Goal: Task Accomplishment & Management: Complete application form

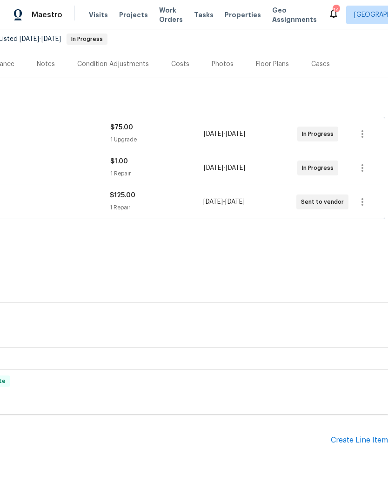
scroll to position [91, 138]
click at [368, 166] on icon "button" at bounding box center [362, 167] width 11 height 11
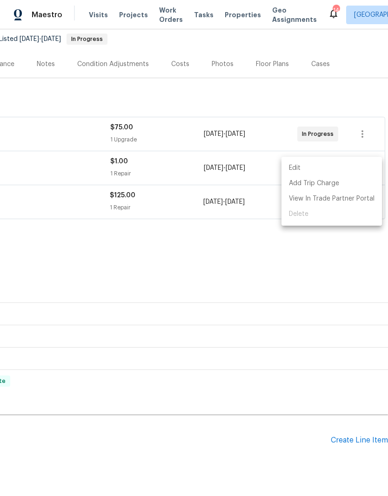
click at [244, 268] on div at bounding box center [194, 248] width 388 height 496
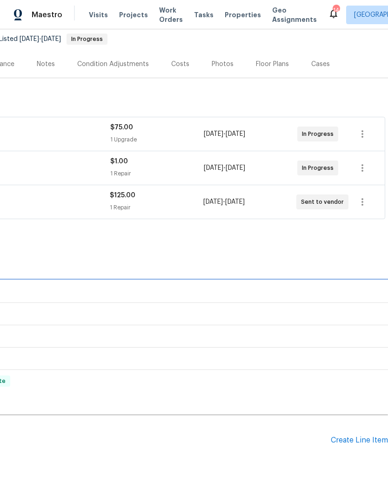
click at [257, 281] on div "LISTED [DATE] - [DATE] Complete" at bounding box center [125, 292] width 526 height 22
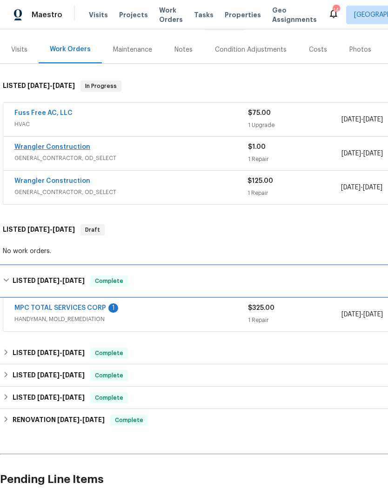
scroll to position [105, 0]
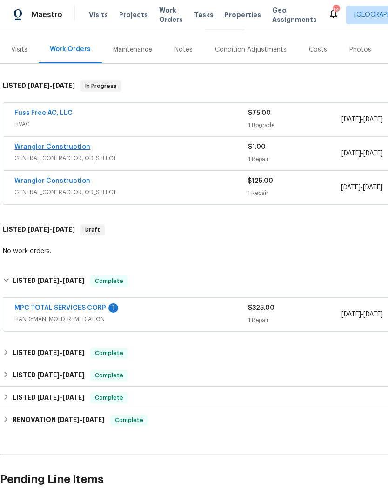
click at [67, 144] on link "Wrangler Construction" at bounding box center [52, 147] width 76 height 7
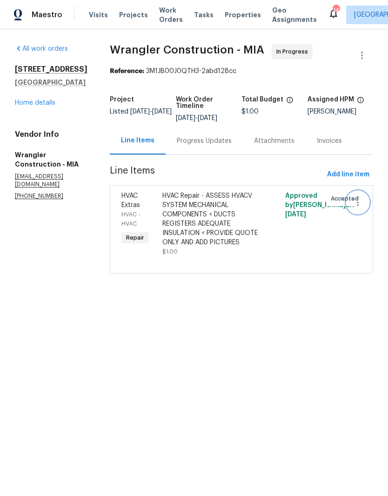
click at [357, 199] on icon "button" at bounding box center [358, 202] width 2 height 7
click at [364, 200] on li "Cancel" at bounding box center [362, 202] width 36 height 15
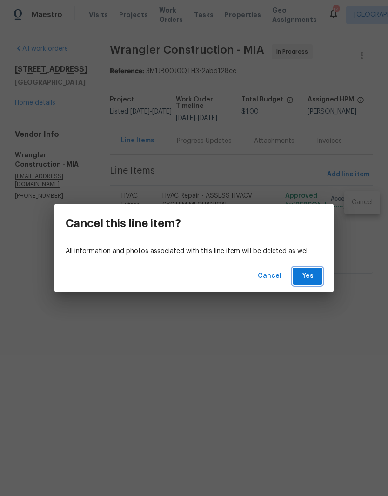
click at [310, 274] on span "Yes" at bounding box center [307, 276] width 15 height 12
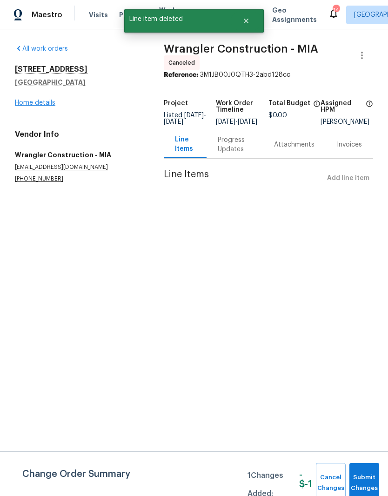
click at [41, 105] on link "Home details" at bounding box center [35, 103] width 40 height 7
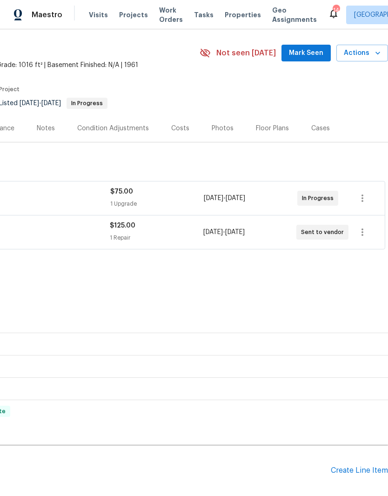
scroll to position [27, 138]
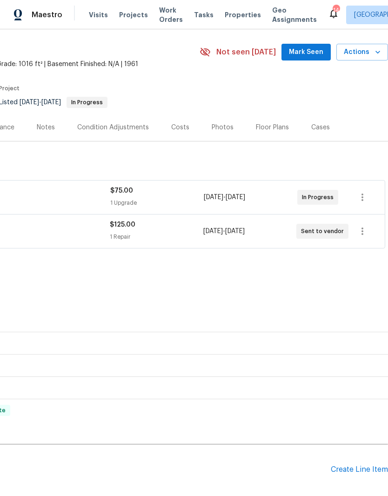
click at [166, 191] on div "$75.00" at bounding box center [157, 190] width 94 height 9
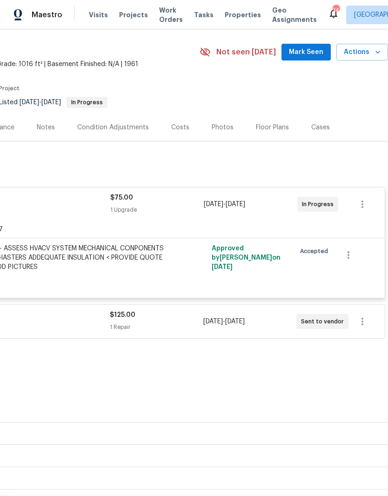
click at [130, 249] on div "HVAC Repair - ASSESS HVACV SYSTEM MECHANICAL CONPONENTS < DUCTS REGIASTERS ADDE…" at bounding box center [62, 258] width 204 height 28
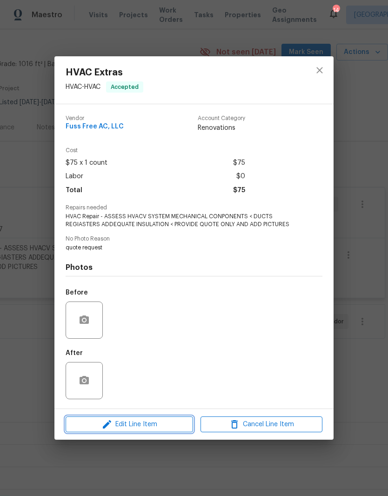
click at [163, 427] on span "Edit Line Item" at bounding box center [129, 425] width 122 height 12
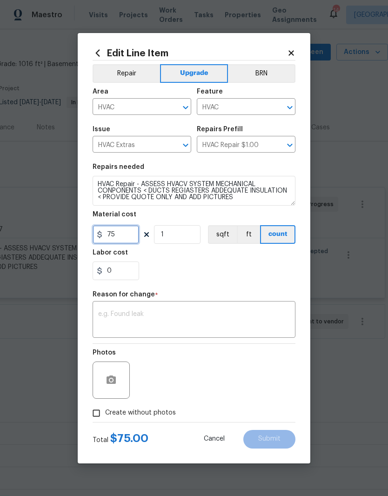
click at [129, 229] on input "75" at bounding box center [116, 234] width 47 height 19
click at [124, 228] on input "75" at bounding box center [116, 234] width 47 height 19
click at [126, 233] on input "75" at bounding box center [116, 234] width 47 height 19
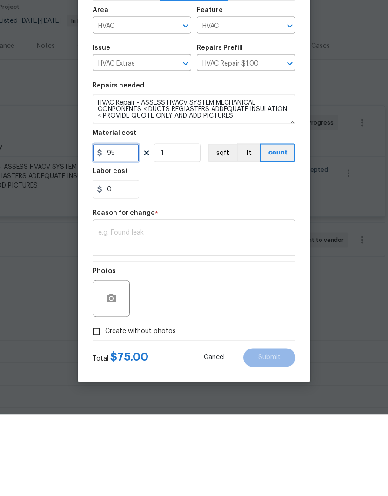
type input "95"
click at [190, 311] on textarea at bounding box center [194, 321] width 192 height 20
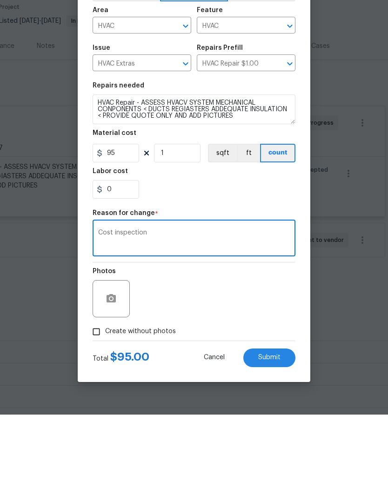
click at [245, 311] on textarea "Cost inspection" at bounding box center [194, 321] width 192 height 20
type textarea "Cost inspection"
click at [300, 268] on div "Edit Line Item Repair Upgrade BRN Area HVAC ​ Feature HVAC ​ Issue HVAC Extras …" at bounding box center [194, 248] width 233 height 430
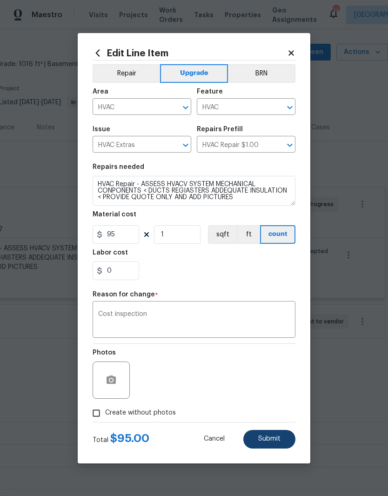
click at [268, 436] on span "Submit" at bounding box center [269, 438] width 22 height 7
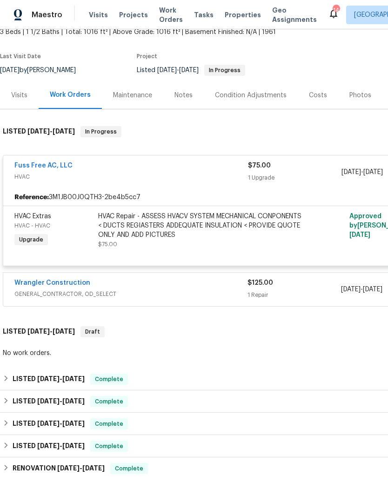
scroll to position [60, 0]
click at [64, 162] on link "Fuss Free AC, LLC" at bounding box center [43, 165] width 58 height 7
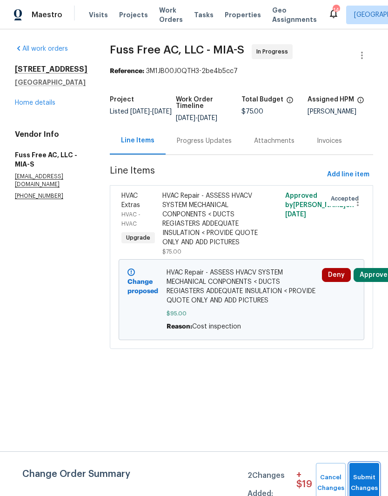
click at [355, 478] on span "Submit Changes" at bounding box center [364, 482] width 20 height 21
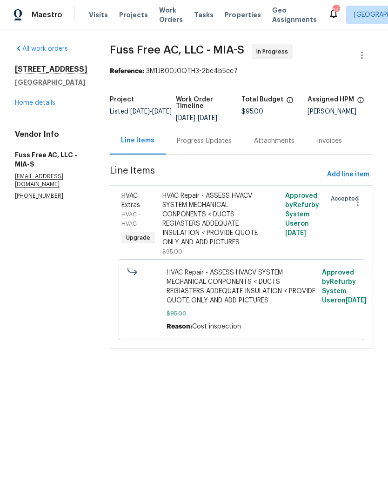
click at [236, 218] on div "HVAC Repair - ASSESS HVACV SYSTEM MECHANICAL CONPONENTS < DUCTS REGIASTERS ADDE…" at bounding box center [210, 219] width 97 height 56
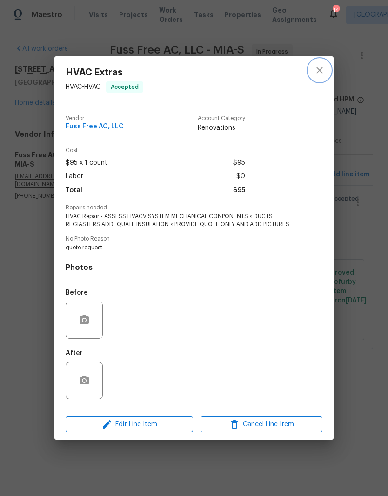
click at [320, 69] on icon "close" at bounding box center [319, 70] width 6 height 6
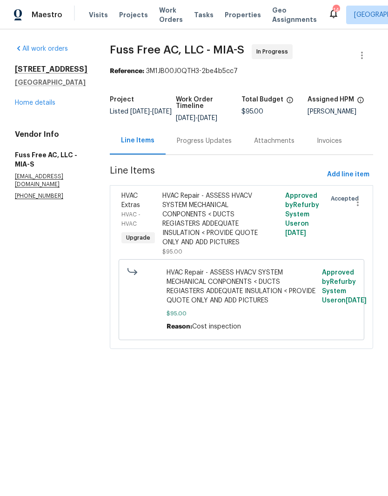
click at [221, 146] on div "Progress Updates" at bounding box center [204, 140] width 55 height 9
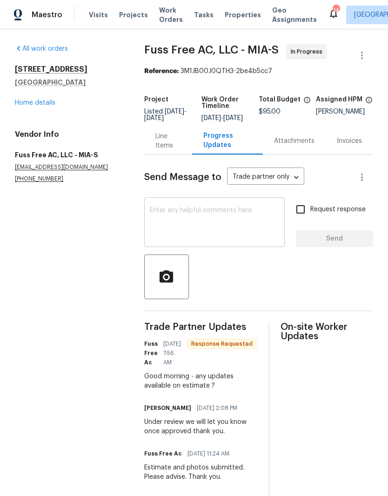
click at [234, 224] on textarea at bounding box center [214, 223] width 129 height 33
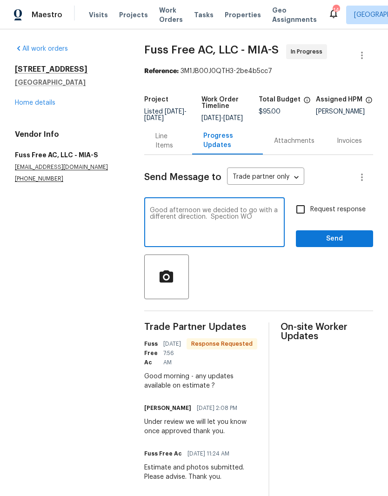
click at [225, 221] on textarea "Good afternoon we decided to go with a different direction. Spection WO" at bounding box center [214, 223] width 129 height 33
type textarea "Good afternoon we decided to go with a different direction. Inspection WO"
click at [305, 213] on input "Request response" at bounding box center [301, 210] width 20 height 20
checkbox input "true"
click at [264, 225] on textarea "Good afternoon we decided to go with a different direction. Inspection WO" at bounding box center [214, 223] width 129 height 33
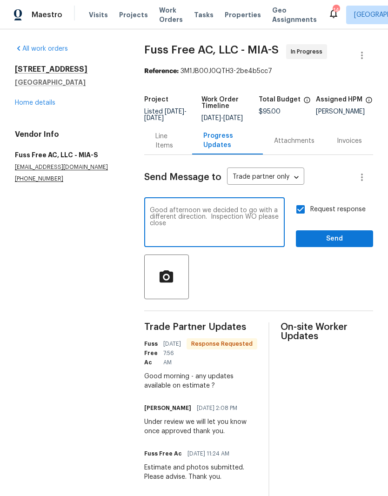
type textarea "Good afternoon we decided to go with a different direction. Inspection WO pleas…"
click at [343, 238] on button "Send" at bounding box center [334, 238] width 77 height 17
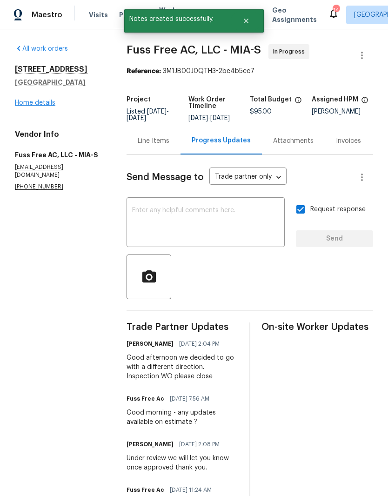
click at [26, 101] on link "Home details" at bounding box center [35, 103] width 40 height 7
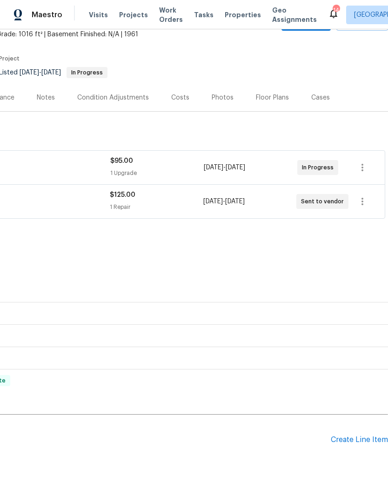
scroll to position [57, 138]
click at [364, 436] on div "Create Line Item" at bounding box center [359, 440] width 57 height 9
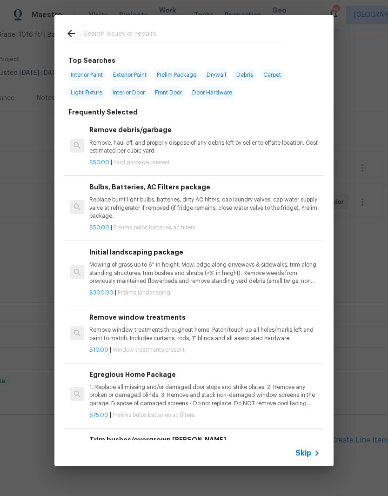
click at [116, 38] on input "text" at bounding box center [181, 35] width 197 height 14
type input "Ac"
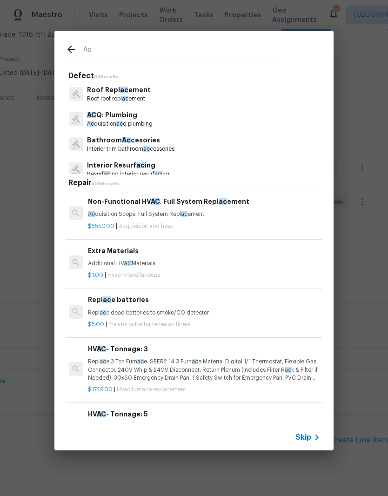
scroll to position [343, 1]
click at [213, 205] on div "Non-Functional HV AC . Full System Repl ac ement Ac quisition Scope: Full Syste…" at bounding box center [203, 208] width 231 height 22
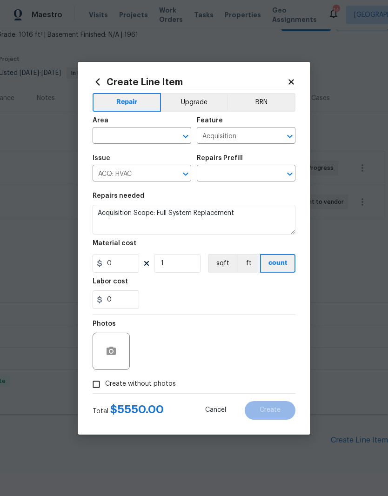
type input "Non-Functional HVAC. Full System Replacement $5,550.00"
type input "5550"
click at [178, 177] on button "Clear" at bounding box center [173, 173] width 13 height 13
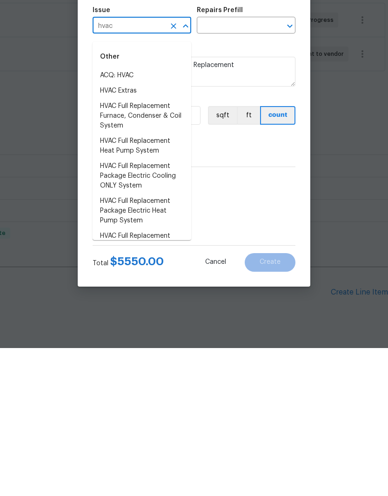
scroll to position [0, 0]
click at [148, 281] on li "HVAC Full Replacement Heat Pump System" at bounding box center [142, 293] width 99 height 25
type input "HVAC Full Replacement Heat Pump System"
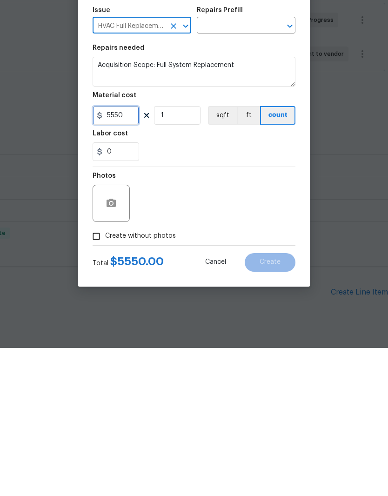
click at [131, 254] on input "5550" at bounding box center [116, 263] width 47 height 19
click at [135, 254] on input "5550" at bounding box center [116, 263] width 47 height 19
click at [132, 254] on input "5550" at bounding box center [116, 263] width 47 height 19
type input "4750"
click at [221, 315] on div "Photos" at bounding box center [194, 345] width 203 height 60
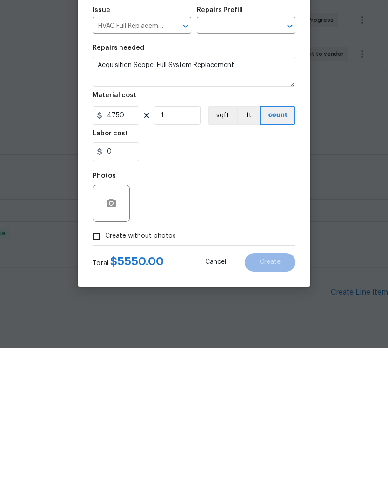
scroll to position [38, 0]
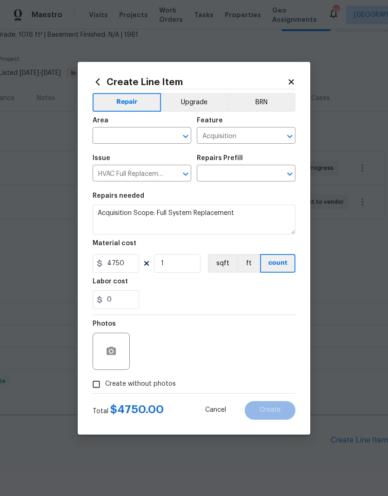
click at [99, 387] on input "Create without photos" at bounding box center [96, 384] width 18 height 18
checkbox input "true"
click at [215, 328] on div "Reason*" at bounding box center [216, 327] width 158 height 12
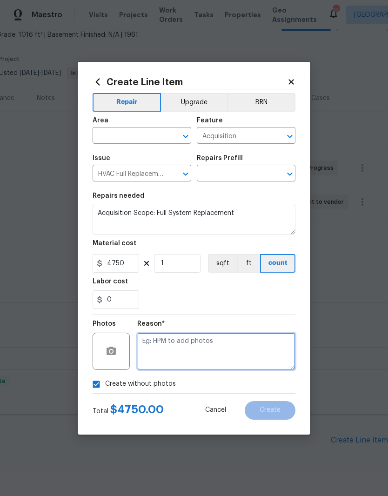
click at [219, 338] on textarea at bounding box center [216, 351] width 158 height 37
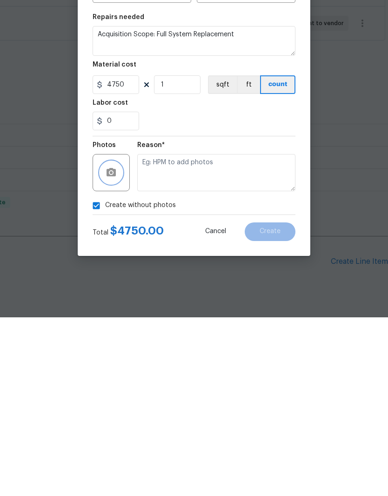
click at [116, 346] on icon "button" at bounding box center [111, 351] width 11 height 11
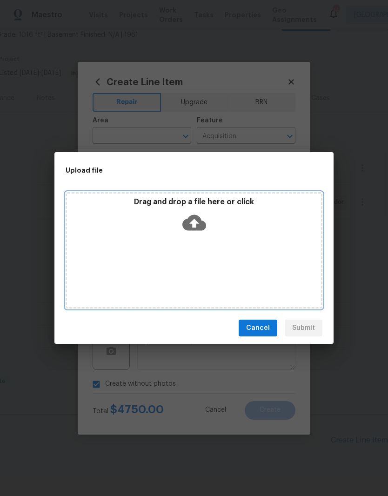
click at [193, 220] on icon at bounding box center [194, 223] width 24 height 16
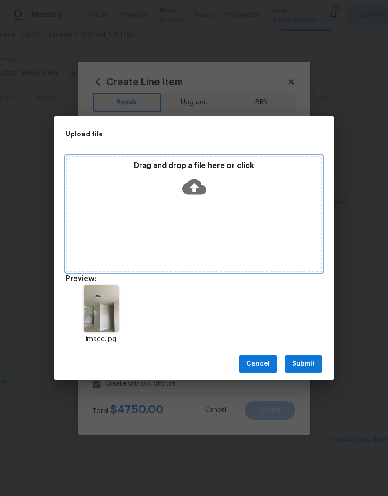
click at [193, 192] on icon at bounding box center [194, 187] width 24 height 16
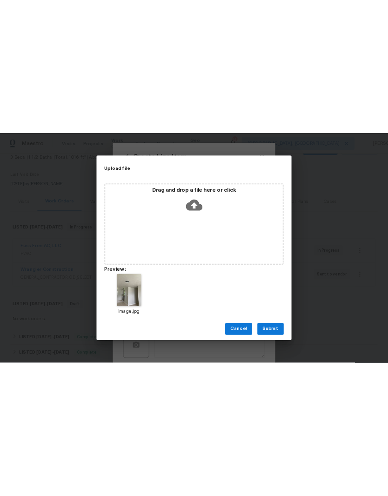
scroll to position [0, 0]
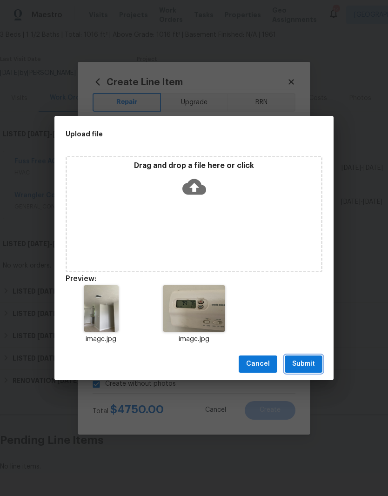
click at [306, 362] on span "Submit" at bounding box center [303, 364] width 23 height 12
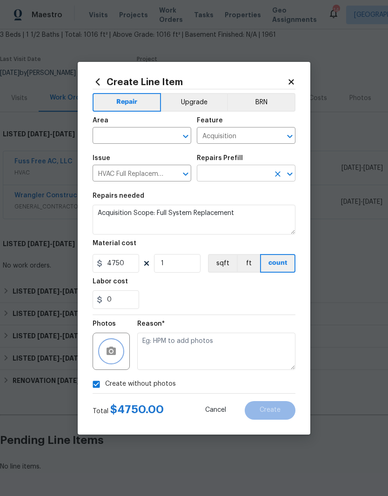
click at [291, 179] on icon "Open" at bounding box center [289, 173] width 11 height 11
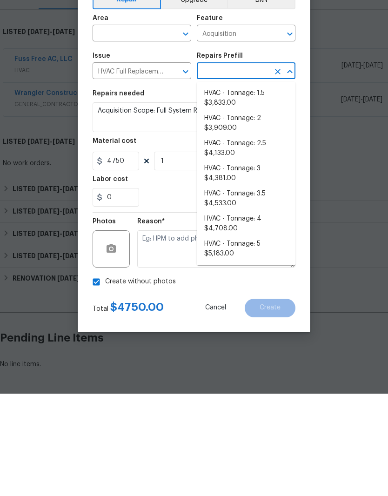
click at [262, 238] on li "HVAC - Tonnage: 2.5 $4,133.00" at bounding box center [246, 250] width 99 height 25
type input "HVAC - Tonnage: 2.5 $4,133.00"
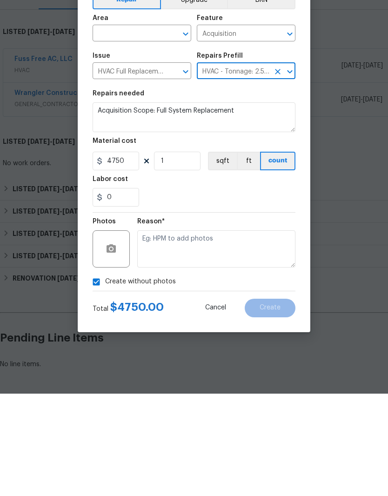
type input "HVAC"
type input "HVAC - Tonnage: 2.5 $4,133.00"
type textarea "2.5 Ton - Heat Pump, Air Handler, Heat Kit. SEER2 14.3 Heat Pump Split System M…"
type input "4133"
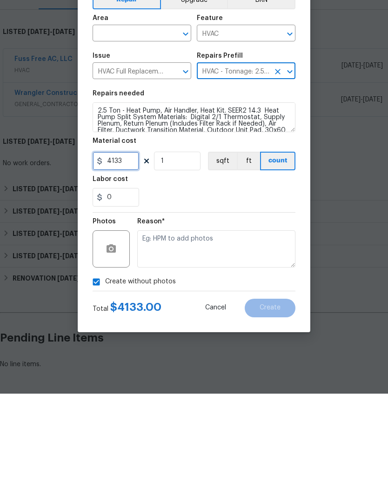
click at [136, 254] on input "4133" at bounding box center [116, 263] width 47 height 19
checkbox input "false"
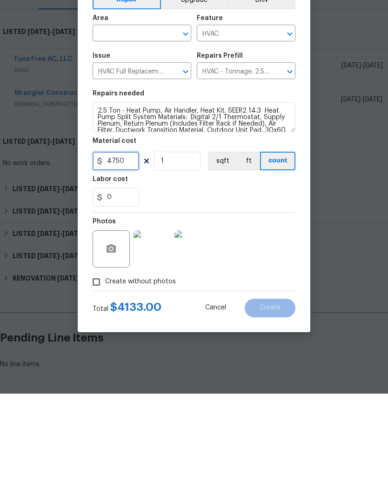
type input "4750"
click at [249, 290] on div "0" at bounding box center [194, 299] width 203 height 19
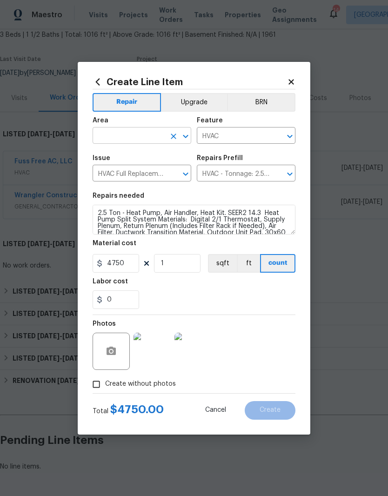
click at [135, 138] on input "text" at bounding box center [129, 136] width 73 height 14
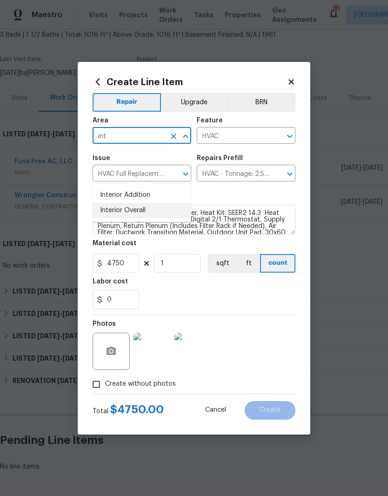
click at [136, 203] on li "Interior Overall" at bounding box center [142, 210] width 99 height 15
type input "Interior Overall"
click at [135, 174] on input "HVAC Full Replacement Heat Pump System" at bounding box center [129, 174] width 73 height 14
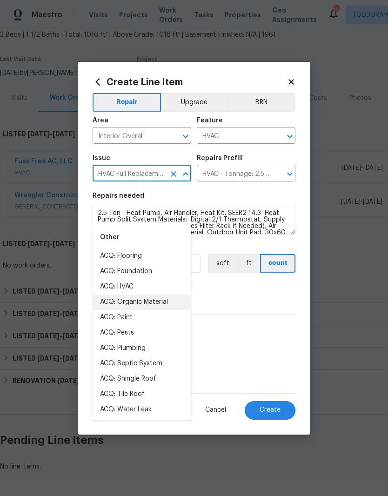
click at [246, 293] on div "0" at bounding box center [194, 299] width 203 height 19
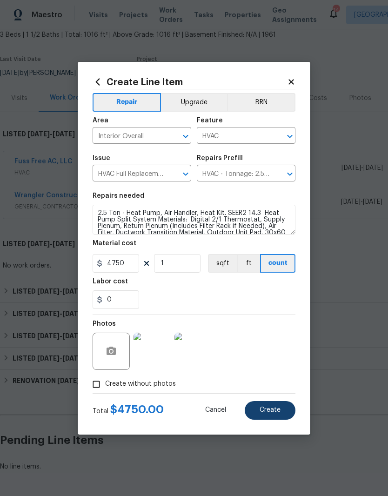
click at [282, 409] on button "Create" at bounding box center [270, 410] width 51 height 19
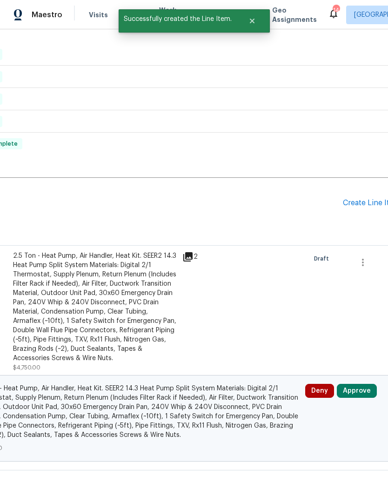
scroll to position [294, 126]
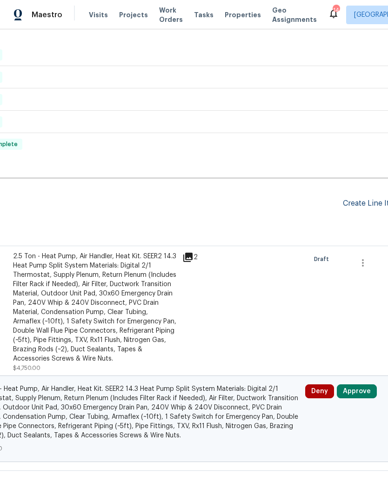
click at [371, 199] on div "Create Line Item" at bounding box center [371, 203] width 57 height 9
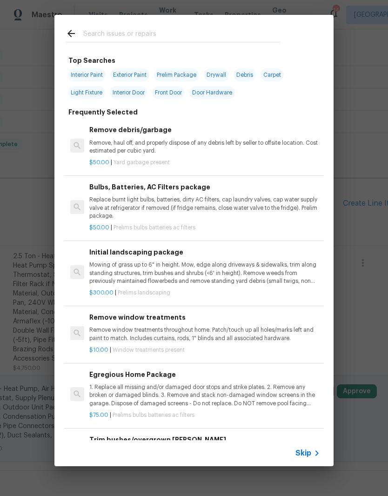
click at [129, 31] on input "text" at bounding box center [181, 35] width 197 height 14
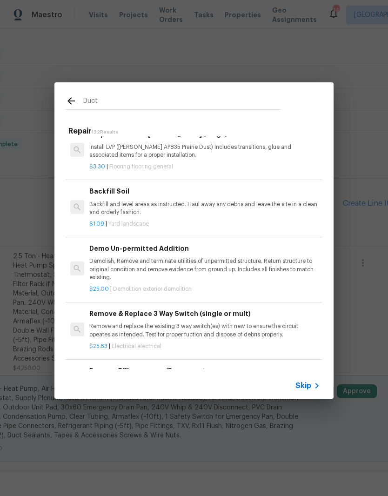
scroll to position [6250, 0]
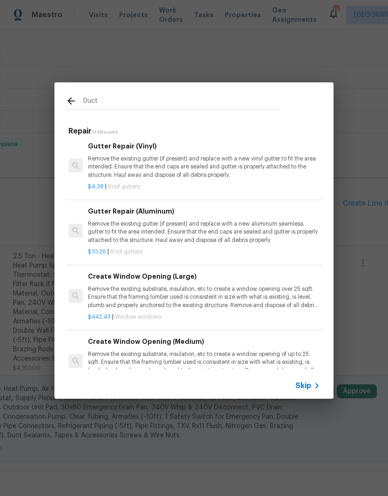
click at [109, 103] on input "Duct" at bounding box center [181, 102] width 197 height 14
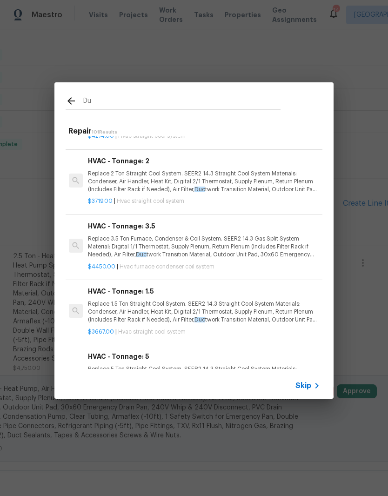
type input "D"
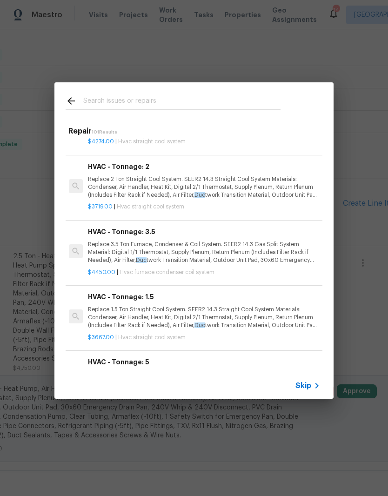
scroll to position [6237, 1]
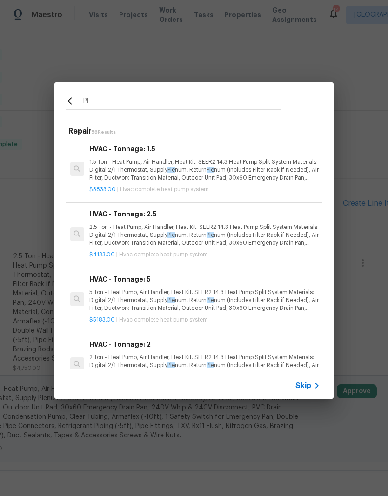
type input "P"
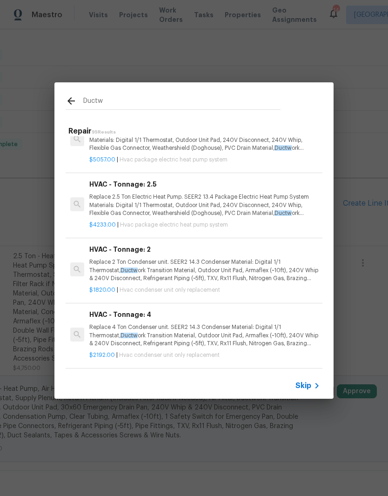
scroll to position [1236, 0]
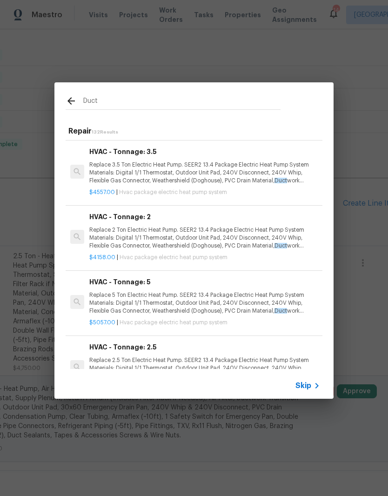
type input "Ducts"
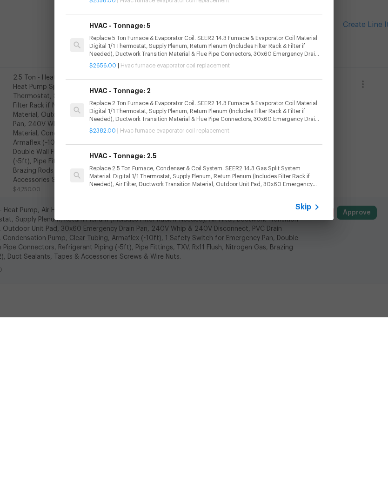
scroll to position [4660, 0]
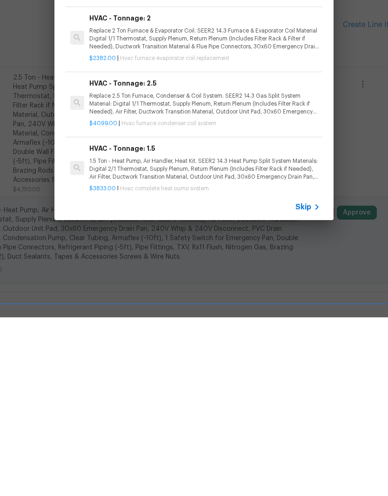
click at [322, 313] on div "HVAC - Tonnage: 1.5 1.5 Ton - Heat Pump, Air Handler, Heat Kit. SEER2 14.3 Heat…" at bounding box center [194, 347] width 260 height 68
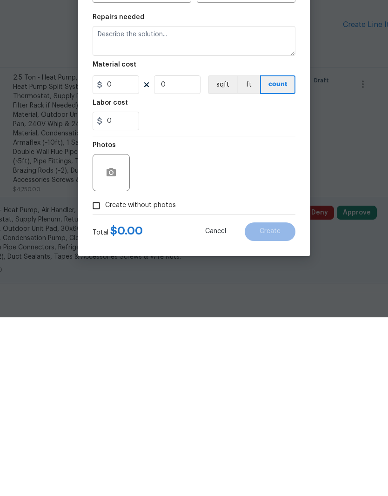
type input "HVAC"
type input "HVAC Full Replacement Heat Pump System"
type input "HVAC - Tonnage: 1.5 $3,833.00"
type textarea "1.5 Ton - Heat Pump, Air Handler, Heat Kit. SEER2 14.3 Heat Pump Split System M…"
type input "3833"
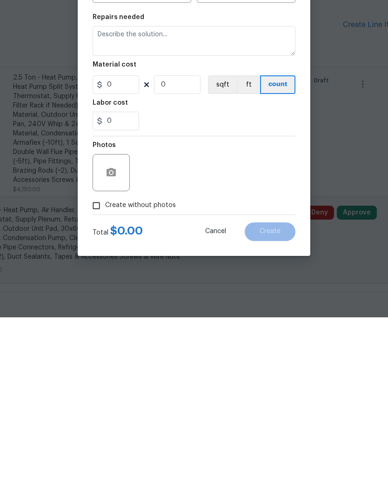
type input "1"
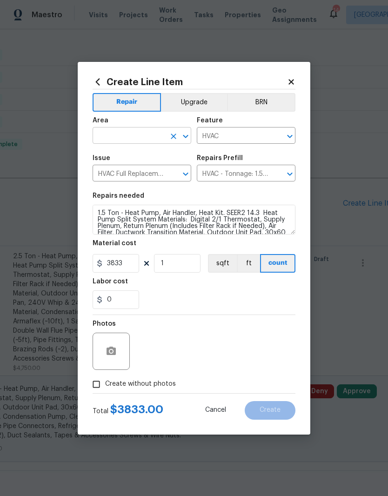
click at [154, 134] on input "text" at bounding box center [129, 136] width 73 height 14
click at [293, 173] on icon "Open" at bounding box center [289, 173] width 11 height 11
type input "hvac"
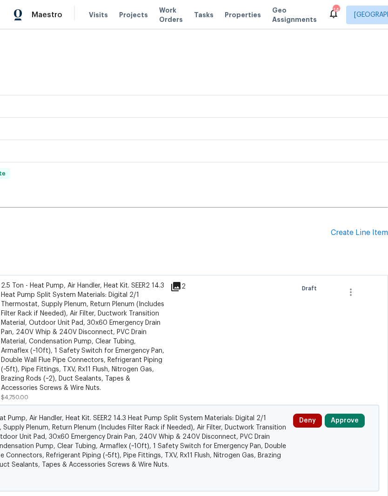
scroll to position [264, 138]
click at [363, 228] on div "Create Line Item" at bounding box center [359, 232] width 57 height 9
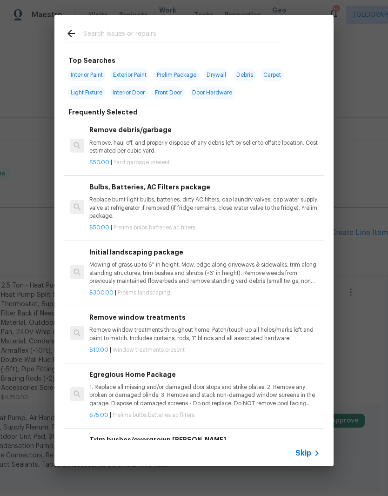
click at [117, 31] on input "text" at bounding box center [181, 35] width 197 height 14
type input "Duct"
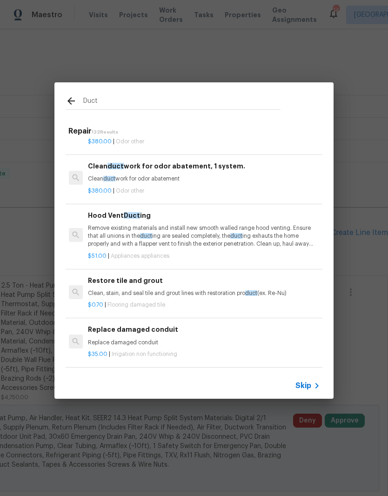
scroll to position [32, 1]
click at [268, 226] on p "Remove existing materials and install new smooth walled range hood venting. Ens…" at bounding box center [203, 237] width 231 height 24
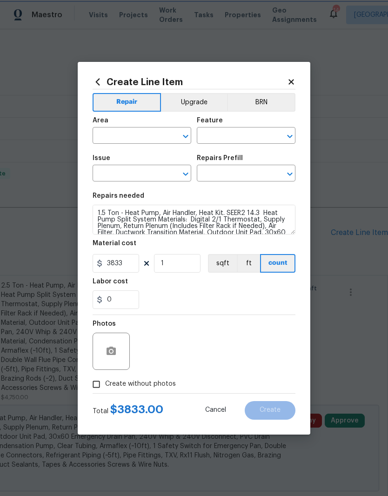
type input "Appliances"
type input "HVAC - Tonnage: 1.5 $3,833.00"
type textarea "Remove existing materials and install new smooth walled range hood venting. Ens…"
type input "Hood Vent Ducting $51.00"
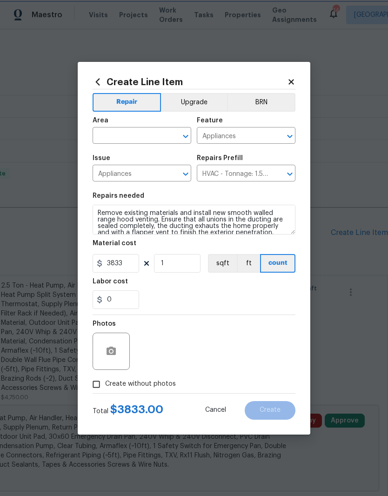
type input "51"
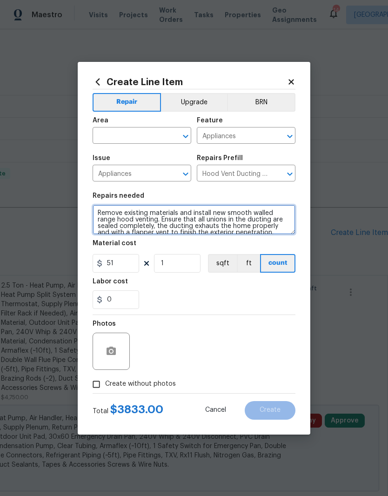
click at [213, 234] on textarea "1.5 Ton - Heat Pump, Air Handler, Heat Kit. SEER2 14.3 Heat Pump Split System M…" at bounding box center [194, 220] width 203 height 30
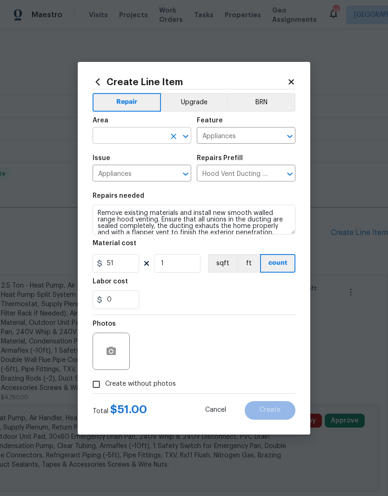
click at [131, 133] on input "text" at bounding box center [129, 136] width 73 height 14
click at [294, 179] on icon "Open" at bounding box center [289, 173] width 11 height 11
type input "hvac"
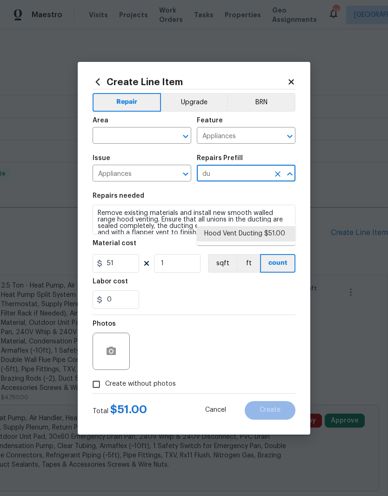
type input "d"
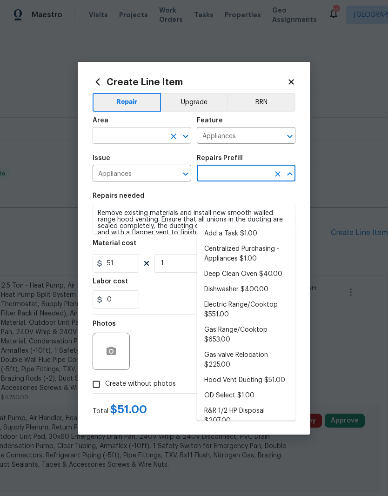
click at [137, 133] on input "text" at bounding box center [129, 136] width 73 height 14
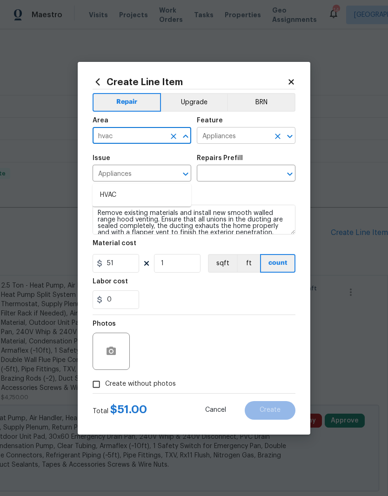
type input "hvac"
click at [236, 133] on input "Appliances" at bounding box center [233, 136] width 73 height 14
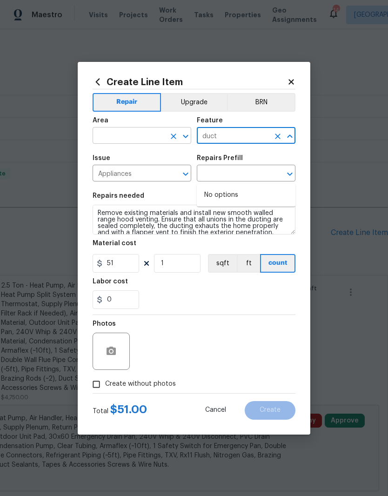
click at [145, 137] on input "text" at bounding box center [129, 136] width 73 height 14
type input "Appliances"
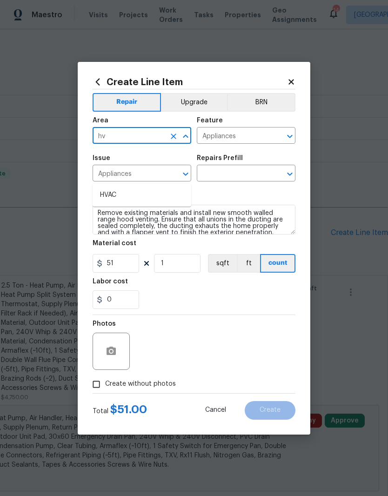
type input "hva"
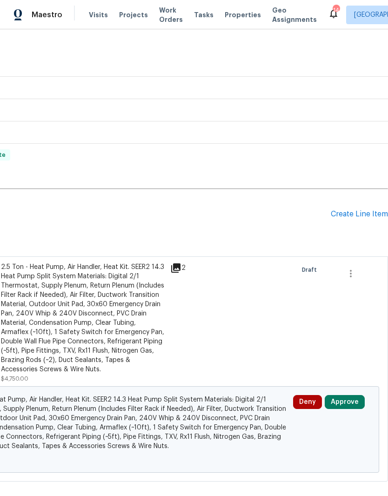
scroll to position [282, 138]
click at [352, 211] on div "Create Line Item" at bounding box center [359, 215] width 57 height 9
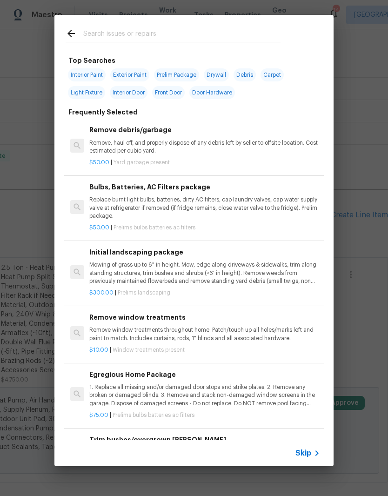
click at [127, 28] on input "text" at bounding box center [181, 35] width 197 height 14
type input "Hvac"
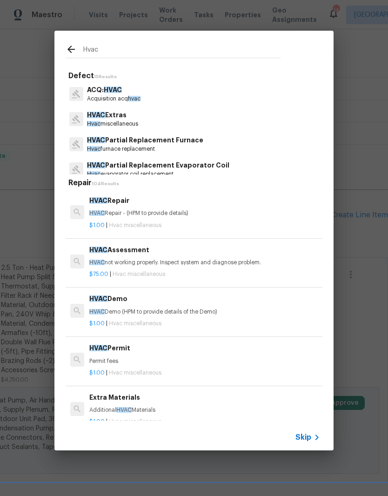
click at [165, 204] on h6 "HVAC Repair" at bounding box center [204, 200] width 231 height 10
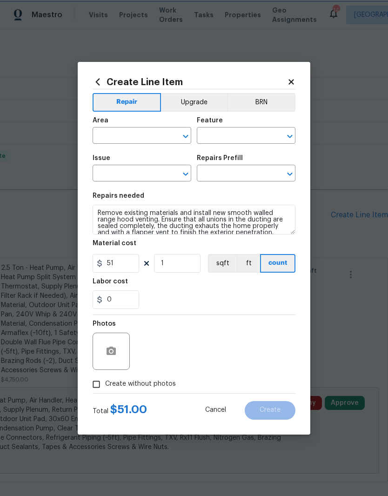
type input "HVAC"
type input "HVAC Extras"
type input "HVAC Repair $1.00"
type textarea "HVAC Repair - (HPM to provide details)"
type input "1"
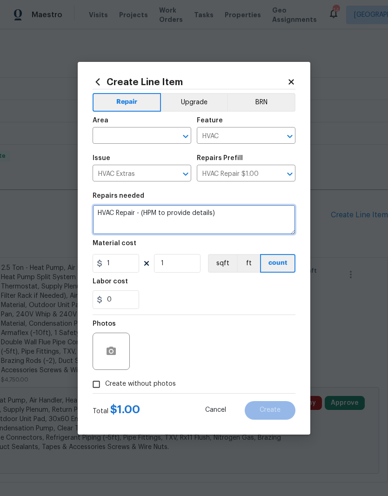
click at [142, 210] on textarea "HVAC Repair - (HPM to provide details)" at bounding box center [194, 220] width 203 height 30
click at [228, 217] on textarea "HVAC Repair - (HPM to provide details)" at bounding box center [194, 220] width 203 height 30
type textarea "HVAC- replace ducts and plenum"
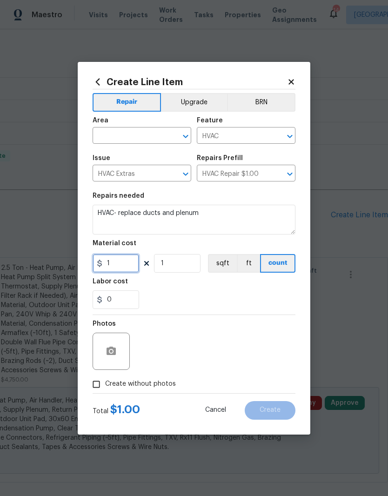
click at [127, 261] on input "1" at bounding box center [116, 263] width 47 height 19
type input "4800"
click at [141, 135] on input "text" at bounding box center [129, 136] width 73 height 14
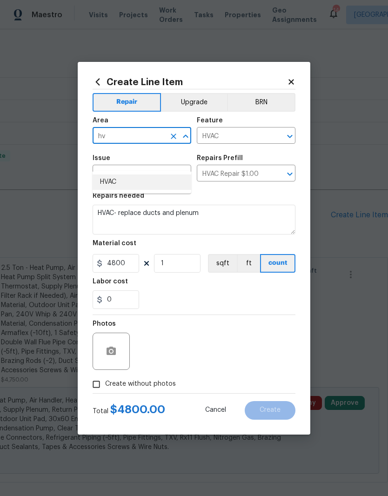
click at [123, 174] on li "HVAC" at bounding box center [142, 181] width 99 height 15
type input "HVAC"
click at [123, 153] on span "Issue HVAC Extras ​" at bounding box center [142, 168] width 99 height 38
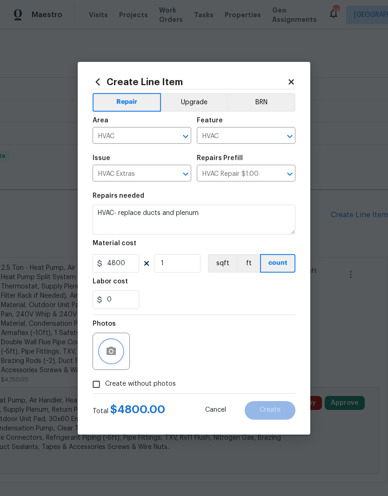
click at [110, 354] on icon "button" at bounding box center [111, 351] width 9 height 8
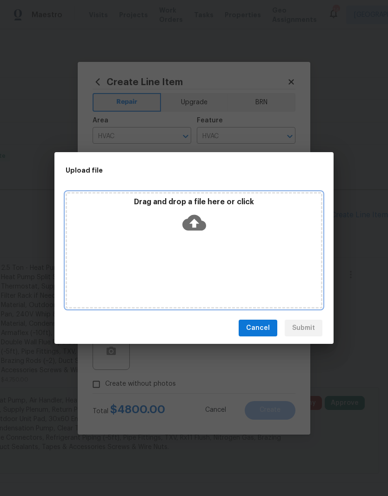
click at [200, 226] on icon at bounding box center [194, 223] width 24 height 16
click at [198, 228] on icon at bounding box center [194, 223] width 24 height 16
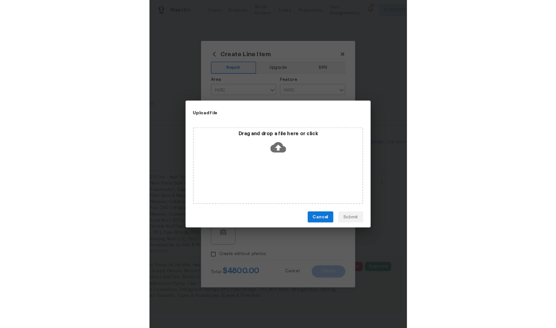
scroll to position [282, 0]
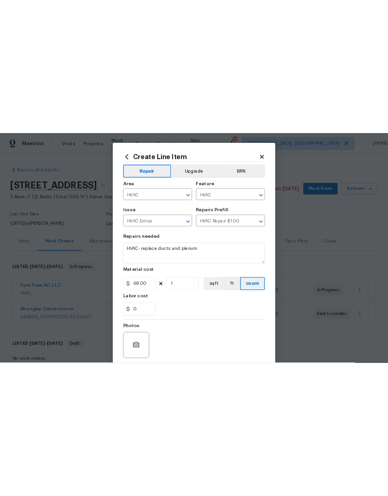
scroll to position [282, 0]
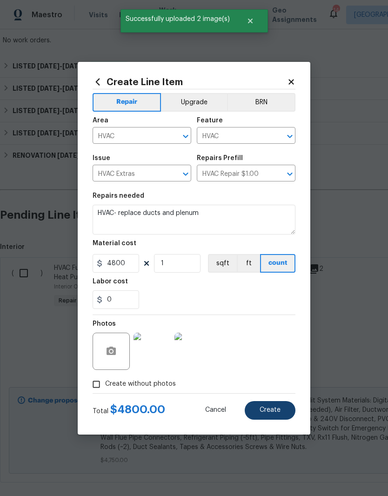
click at [273, 328] on span "Create" at bounding box center [270, 410] width 21 height 7
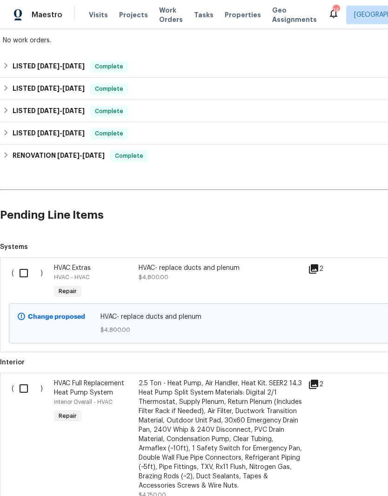
click at [317, 266] on icon at bounding box center [313, 268] width 9 height 9
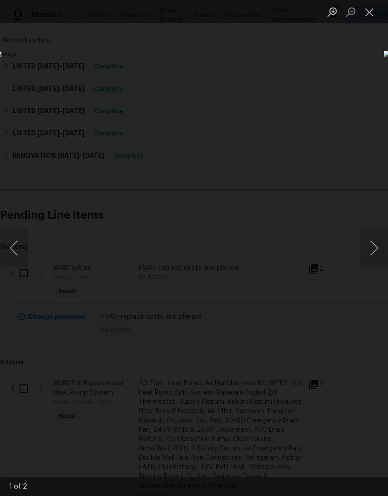
click at [350, 77] on div "Lightbox" at bounding box center [194, 248] width 388 height 496
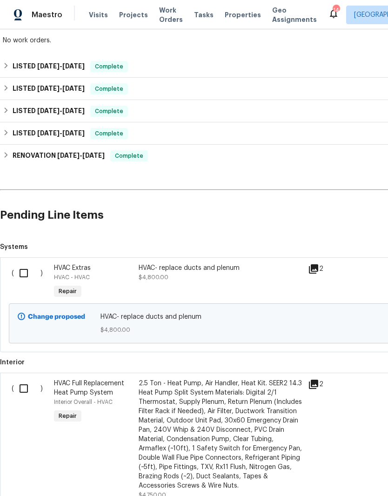
click at [321, 264] on div "2" at bounding box center [326, 268] width 37 height 11
click at [316, 263] on icon at bounding box center [313, 268] width 11 height 11
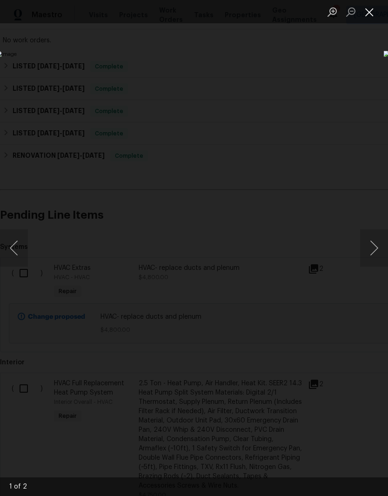
click at [370, 7] on button "Close lightbox" at bounding box center [369, 12] width 19 height 16
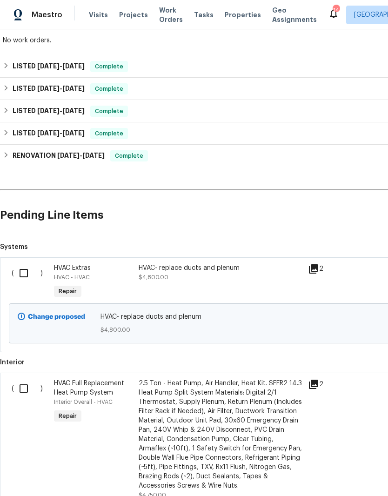
click at [202, 269] on div "HVAC- replace ducts and plenum" at bounding box center [221, 267] width 164 height 9
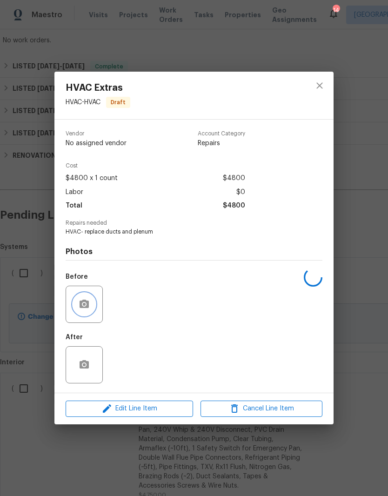
click at [87, 307] on icon "button" at bounding box center [84, 304] width 9 height 8
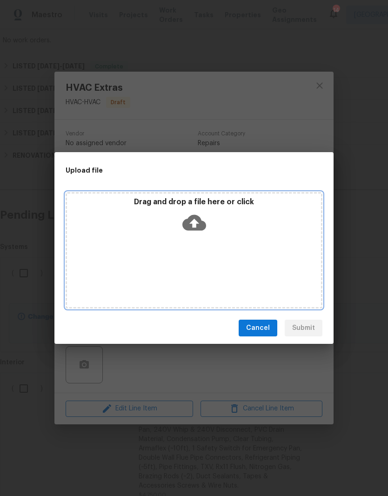
click at [200, 226] on icon at bounding box center [194, 223] width 24 height 16
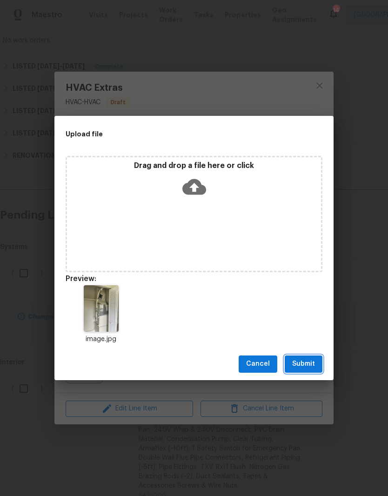
click at [313, 328] on span "Submit" at bounding box center [303, 364] width 23 height 12
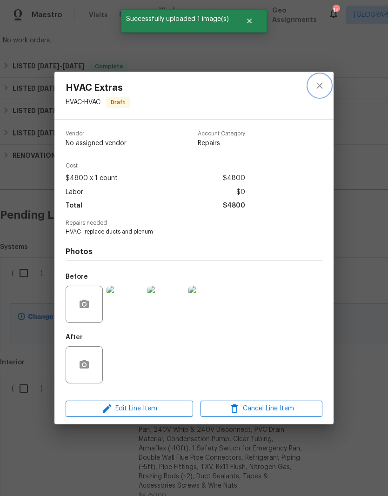
click at [314, 86] on icon "close" at bounding box center [319, 85] width 11 height 11
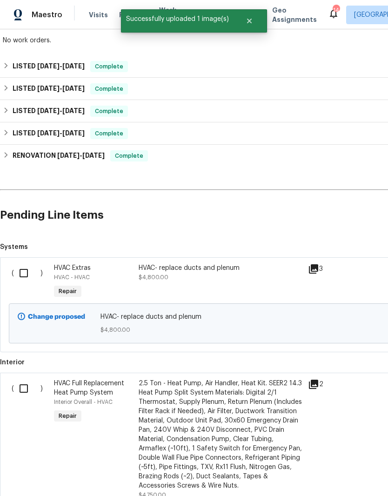
click at [33, 277] on input "checkbox" at bounding box center [27, 273] width 27 height 20
checkbox input "true"
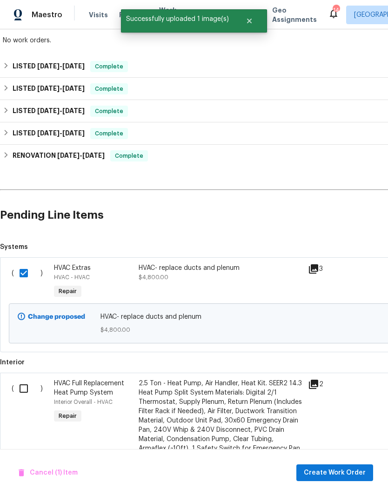
click at [29, 328] on input "checkbox" at bounding box center [27, 389] width 27 height 20
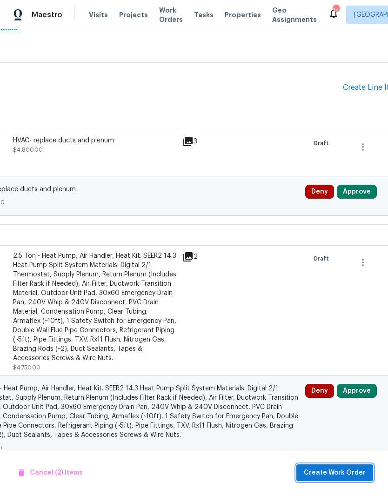
click at [352, 328] on button "Create Work Order" at bounding box center [334, 472] width 77 height 17
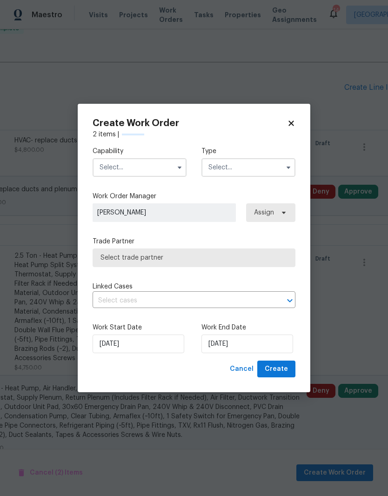
scroll to position [409, 123]
checkbox input "false"
click at [149, 166] on input "text" at bounding box center [140, 167] width 94 height 19
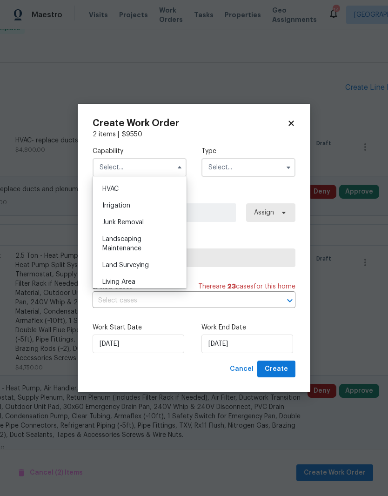
scroll to position [549, 0]
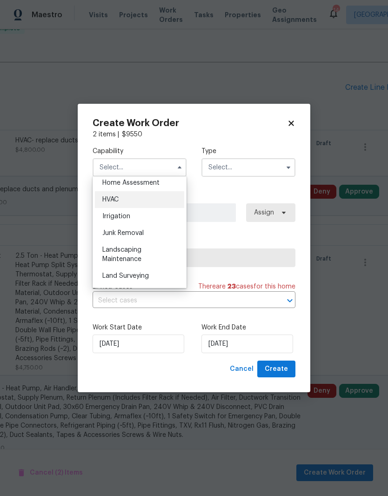
click at [126, 199] on div "HVAC" at bounding box center [139, 199] width 89 height 17
type input "HVAC"
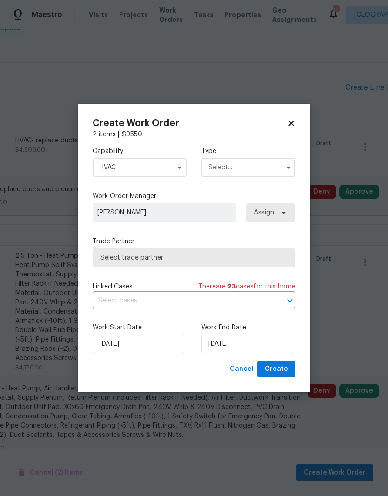
click at [249, 163] on input "text" at bounding box center [248, 167] width 94 height 19
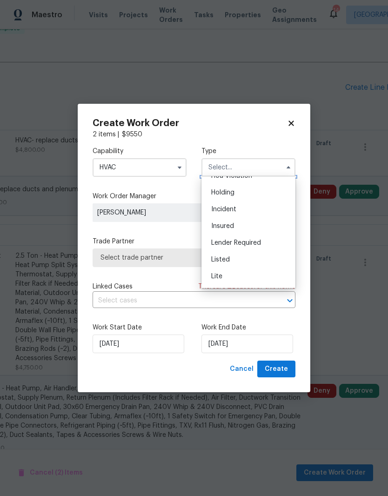
scroll to position [38, 0]
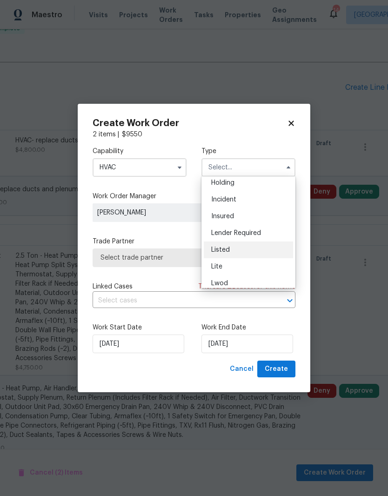
click at [236, 249] on div "Listed" at bounding box center [248, 249] width 89 height 17
type input "Listed"
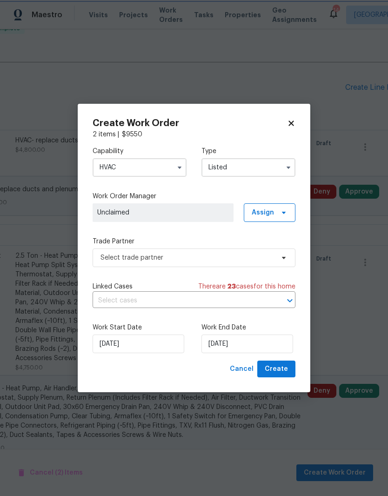
scroll to position [0, 0]
click at [171, 206] on span "Unclaimed" at bounding box center [163, 212] width 141 height 19
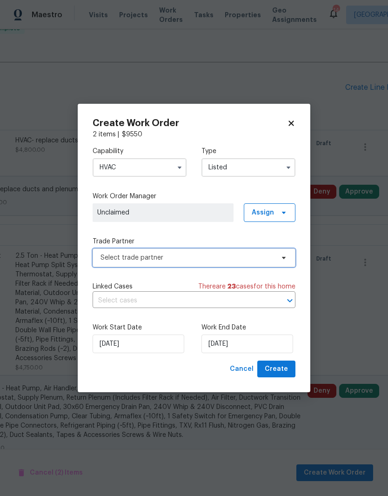
click at [187, 259] on span "Select trade partner" at bounding box center [187, 257] width 174 height 9
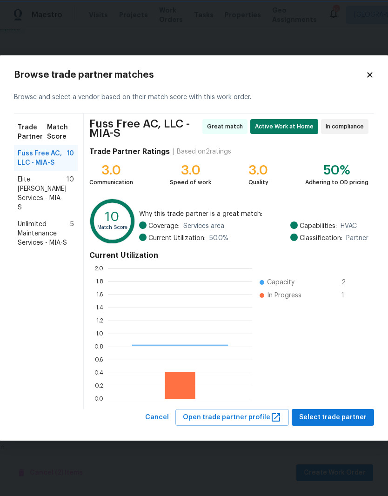
scroll to position [130, 144]
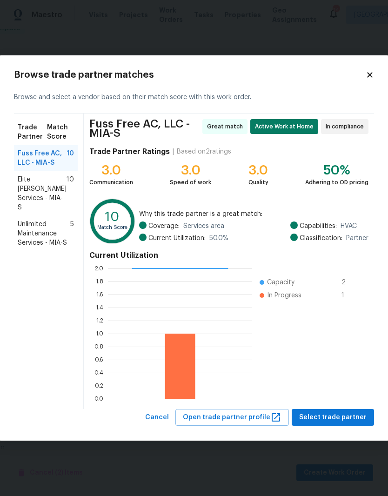
click at [47, 185] on span "Elite Manning Services - MIA-S" at bounding box center [42, 193] width 49 height 37
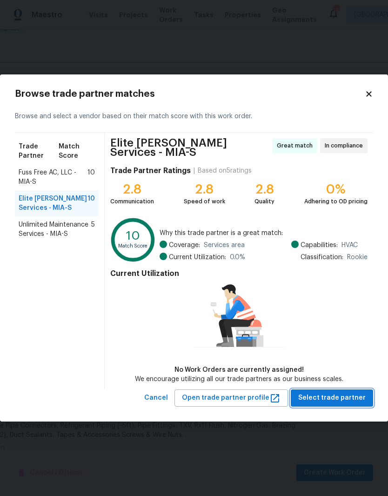
click at [339, 328] on span "Select trade partner" at bounding box center [331, 398] width 67 height 12
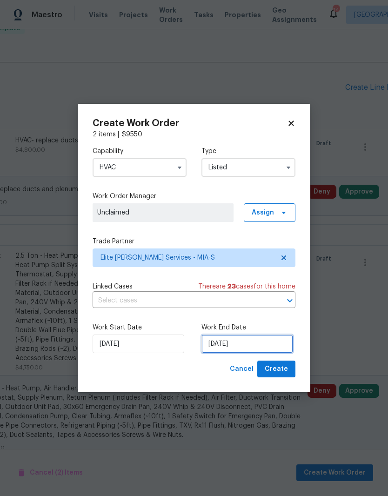
click at [242, 328] on input "[DATE]" at bounding box center [247, 344] width 92 height 19
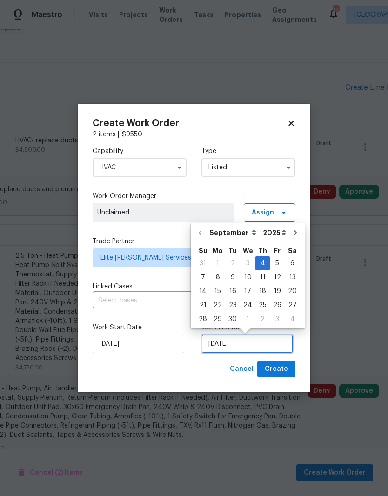
scroll to position [7, 0]
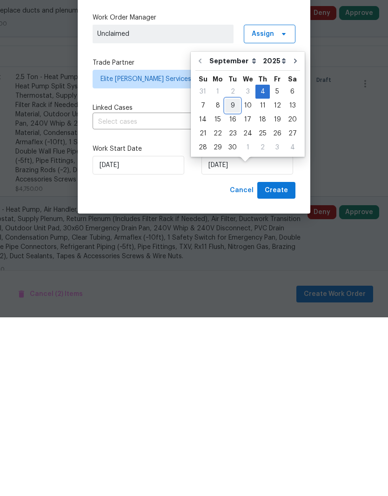
click at [234, 278] on div "9" at bounding box center [232, 284] width 15 height 13
type input "9/9/2025"
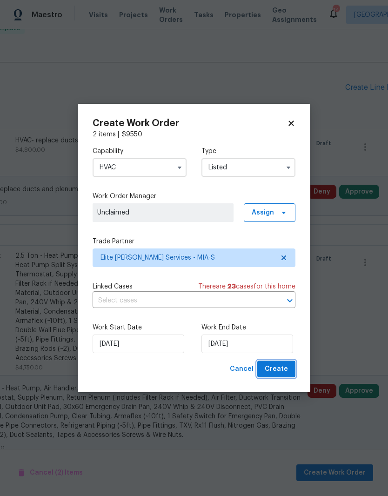
click at [280, 328] on span "Create" at bounding box center [276, 369] width 23 height 12
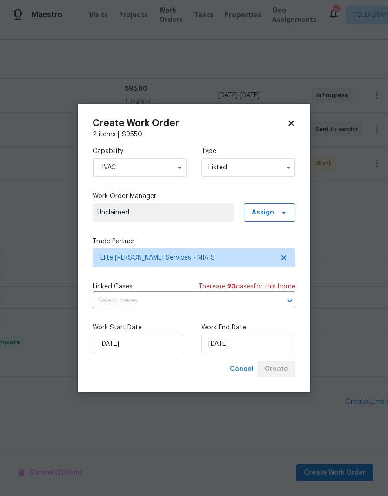
scroll to position [91, 123]
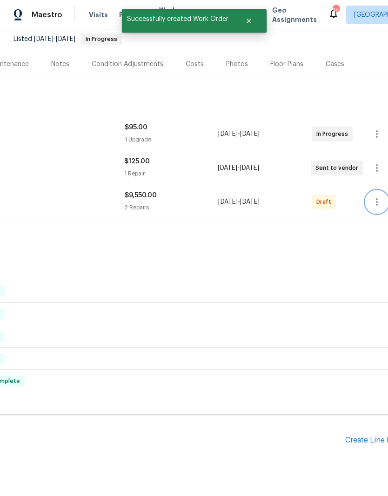
click at [372, 196] on icon "button" at bounding box center [376, 201] width 11 height 11
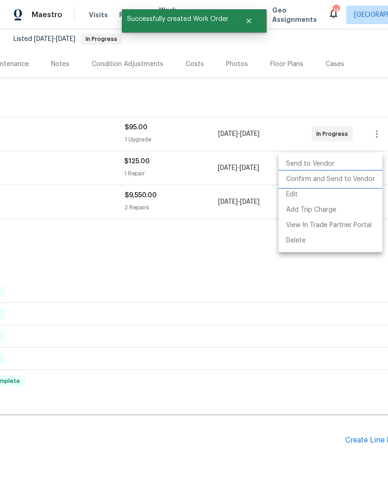
click at [362, 184] on li "Confirm and Send to Vendor" at bounding box center [331, 179] width 104 height 15
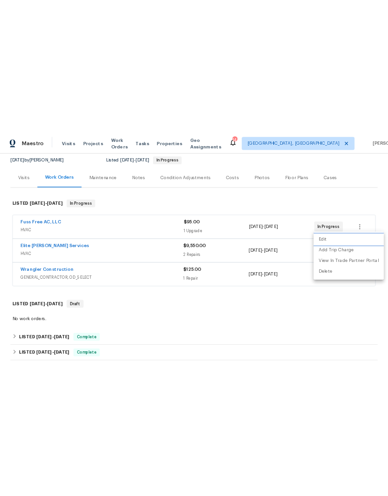
scroll to position [0, 0]
